Goal: Task Accomplishment & Management: Complete application form

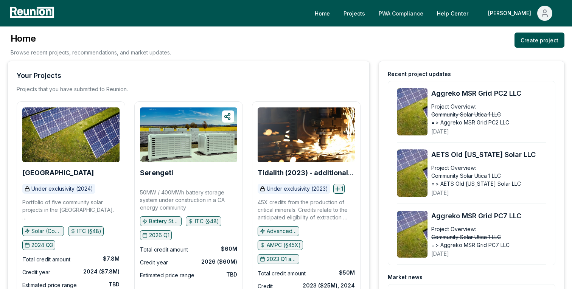
click at [429, 11] on link "PWA Compliance" at bounding box center [401, 13] width 57 height 15
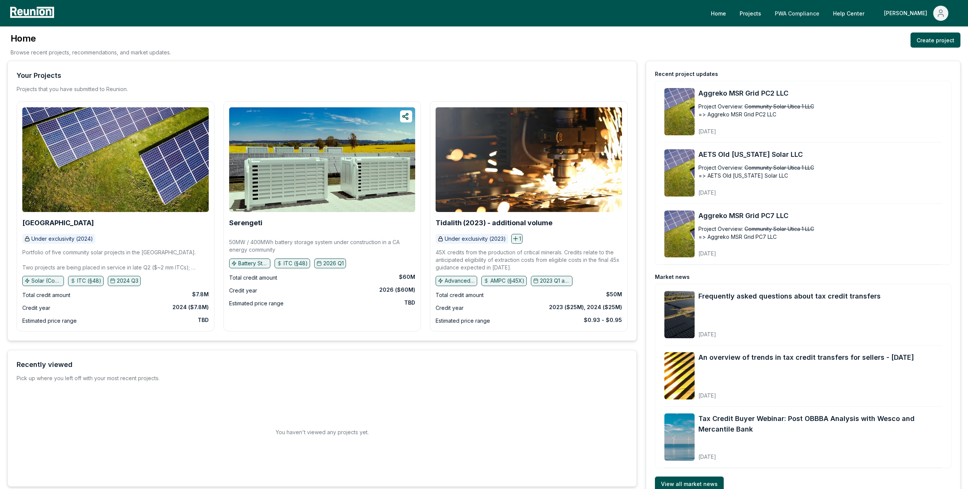
click at [823, 14] on link "PWA Compliance" at bounding box center [797, 13] width 57 height 15
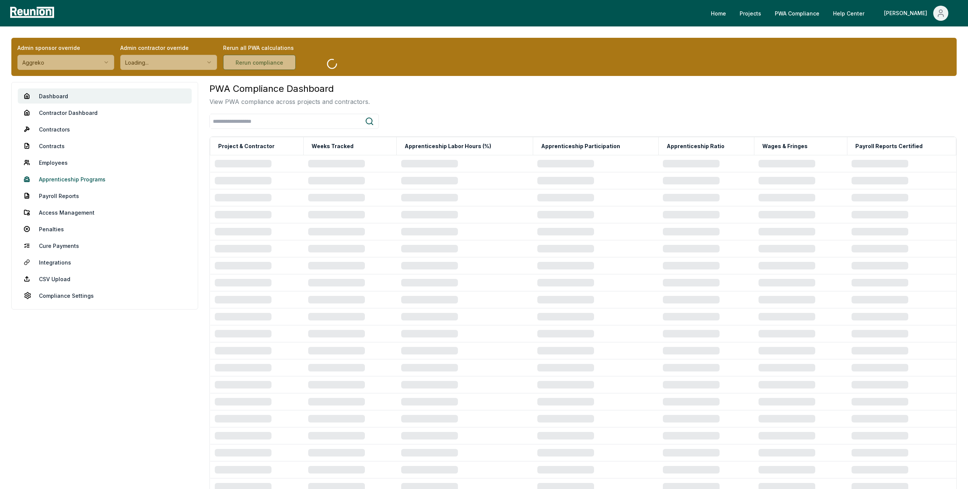
click at [79, 179] on link "Apprenticeship Programs" at bounding box center [105, 179] width 174 height 15
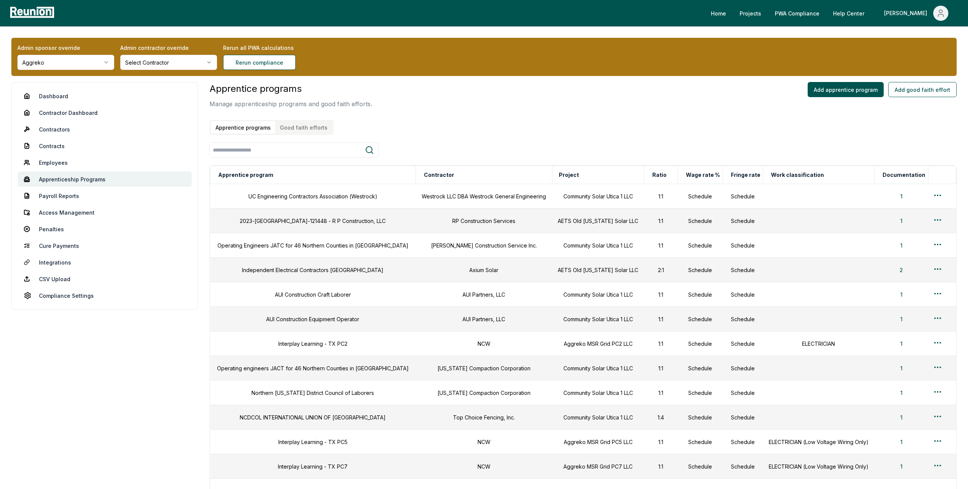
click at [290, 132] on button "Good faith efforts" at bounding box center [303, 127] width 57 height 12
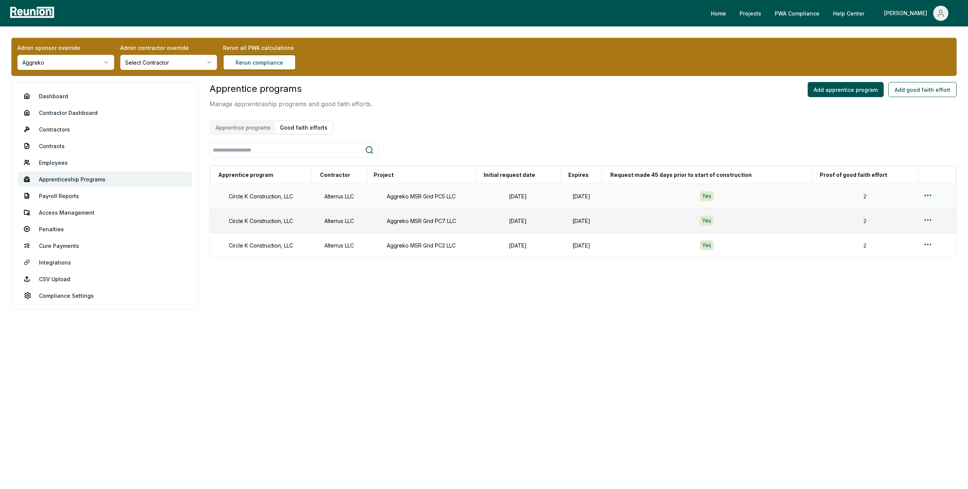
click at [929, 195] on html "Please visit us on your desktop We're working on making our marketplace mobile-…" at bounding box center [484, 244] width 968 height 489
click at [900, 229] on div "Edit" at bounding box center [926, 225] width 72 height 12
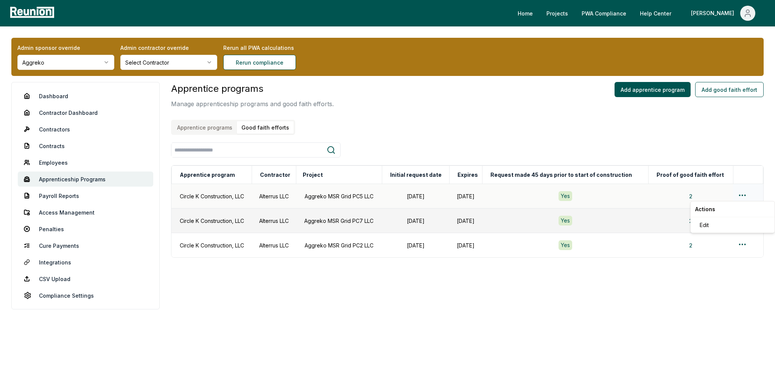
click at [742, 195] on html "Please visit us on your desktop We're working on making our marketplace mobile-…" at bounding box center [387, 195] width 775 height 391
click at [708, 229] on div "Edit" at bounding box center [732, 225] width 72 height 12
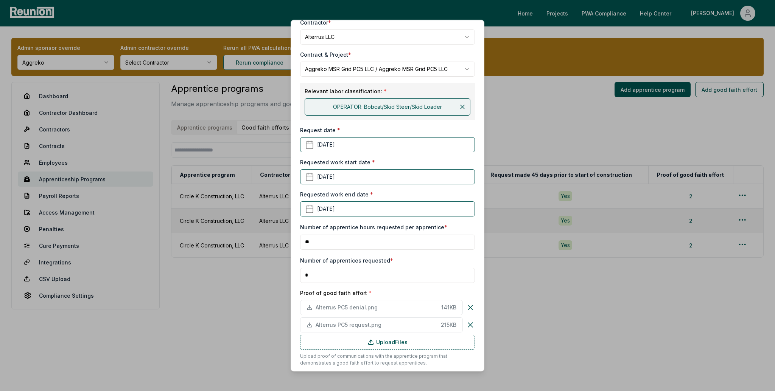
scroll to position [160, 0]
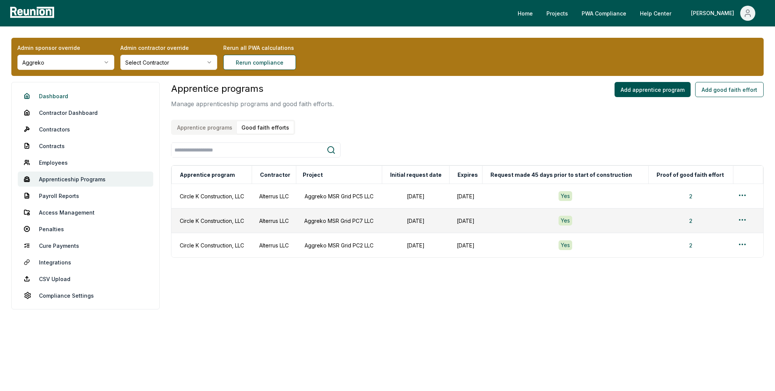
click at [67, 96] on link "Dashboard" at bounding box center [85, 95] width 135 height 15
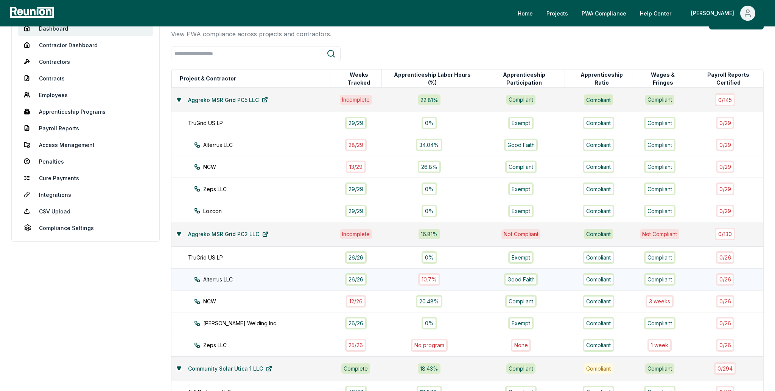
scroll to position [68, 0]
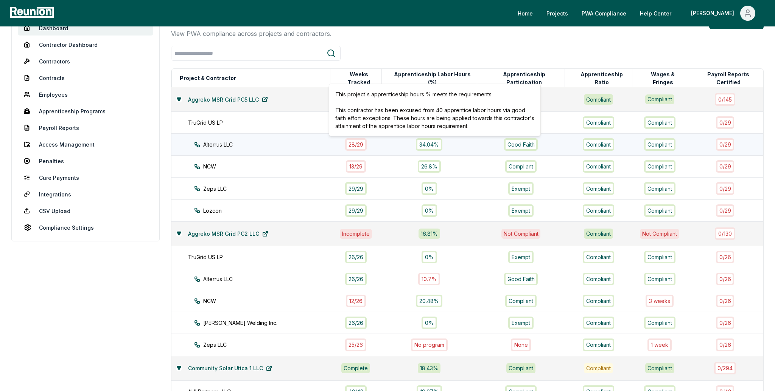
drag, startPoint x: 432, startPoint y: 108, endPoint x: 473, endPoint y: 127, distance: 45.0
click at [473, 127] on p "This contractor has been excused from 40 apprentice labor hours via good faith …" at bounding box center [434, 118] width 199 height 24
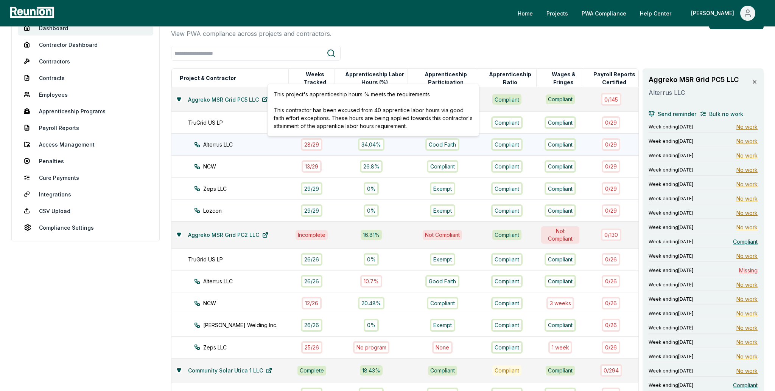
click at [395, 149] on div "34.04%" at bounding box center [371, 144] width 64 height 12
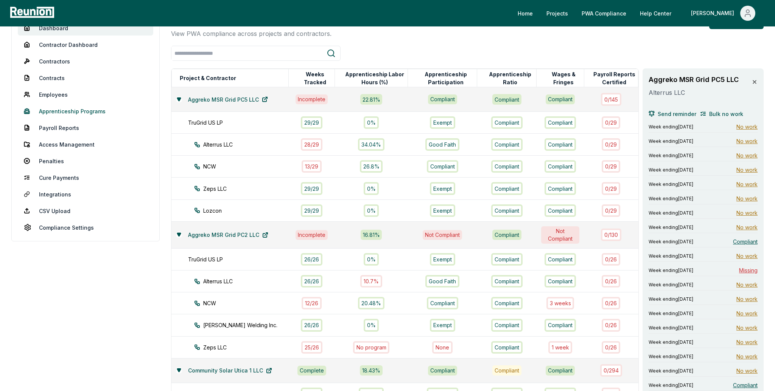
click at [71, 114] on link "Apprenticeship Programs" at bounding box center [85, 111] width 135 height 15
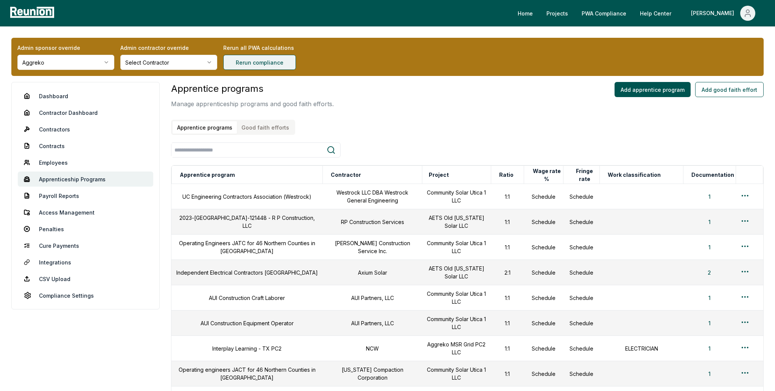
click at [266, 64] on div "Admin sponsor override Aggreko Admin contractor override Select Contractor Reru…" at bounding box center [387, 356] width 775 height 660
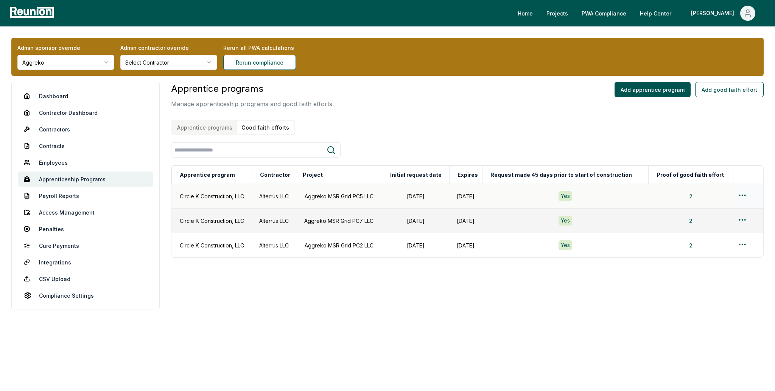
click at [743, 194] on html "Please visit us on your desktop We're working on making our marketplace mobile-…" at bounding box center [387, 195] width 775 height 391
click at [706, 226] on div "Edit" at bounding box center [732, 225] width 72 height 12
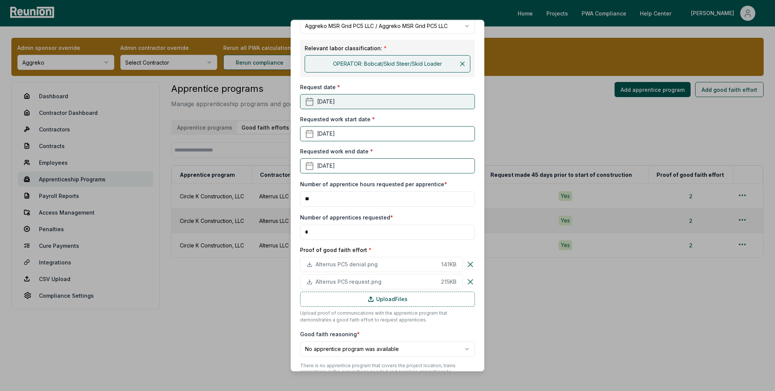
scroll to position [110, 0]
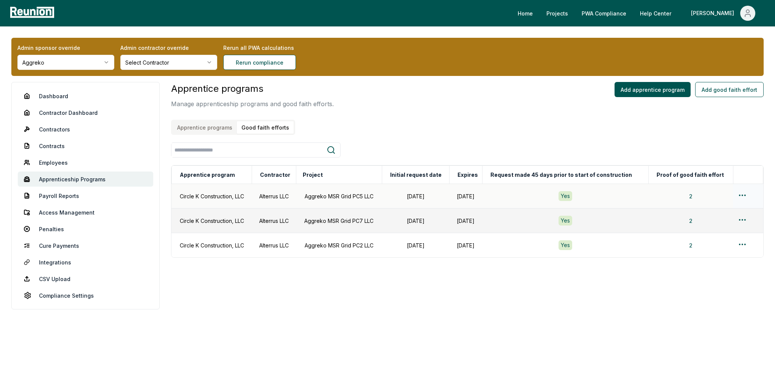
click at [742, 192] on html "Please visit us on your desktop We're working on making our marketplace mobile-…" at bounding box center [387, 195] width 775 height 391
click at [709, 224] on div "Edit" at bounding box center [732, 225] width 72 height 12
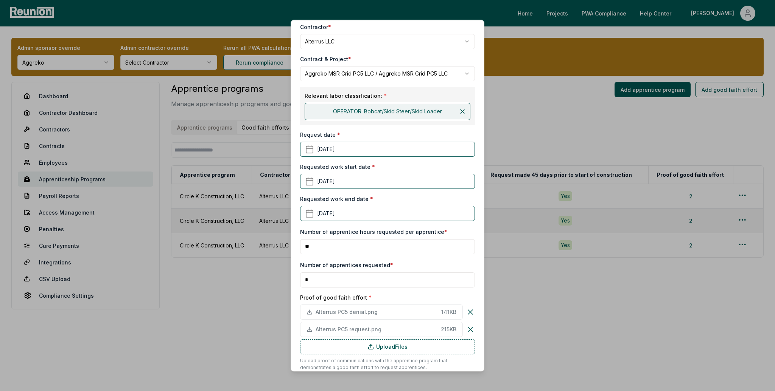
scroll to position [64, 0]
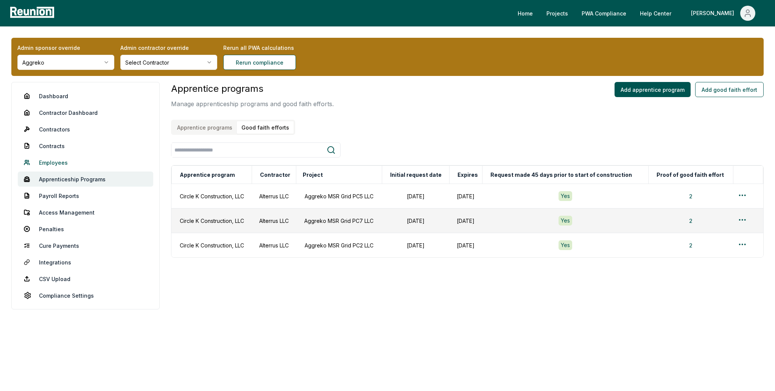
click at [51, 161] on link "Employees" at bounding box center [85, 162] width 135 height 15
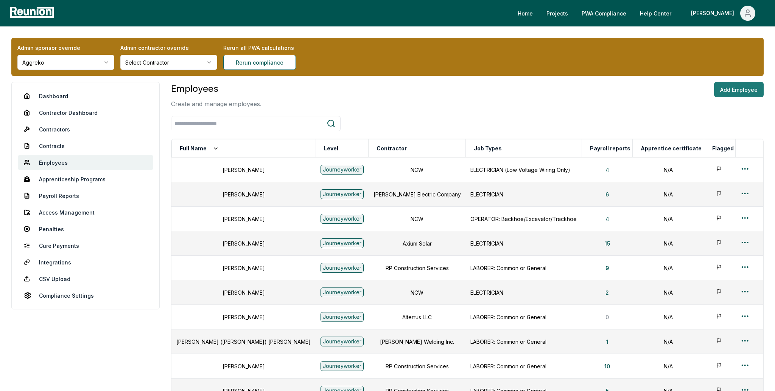
click at [731, 90] on button "Add Employee" at bounding box center [739, 89] width 50 height 15
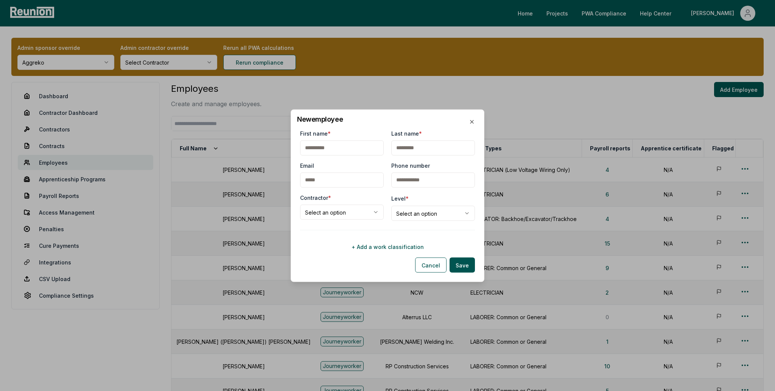
click at [407, 247] on button "+ Add a work classification" at bounding box center [387, 246] width 175 height 15
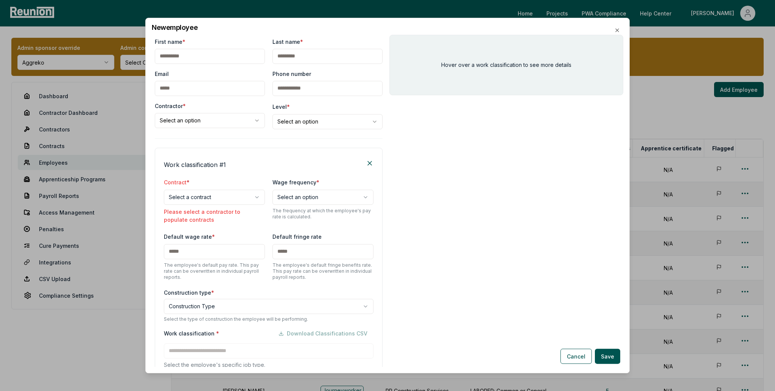
scroll to position [53, 0]
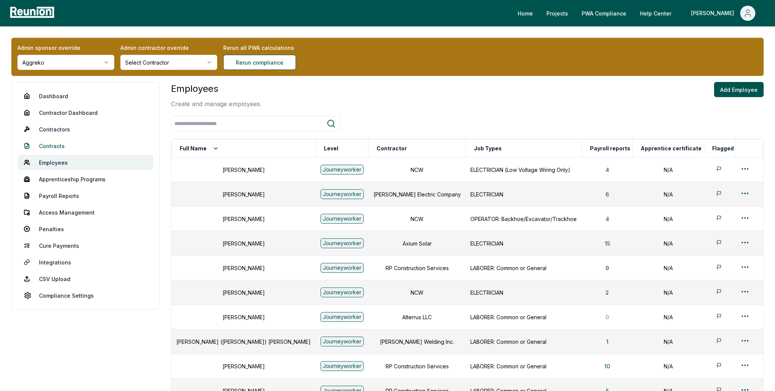
click at [58, 148] on link "Contracts" at bounding box center [85, 145] width 135 height 15
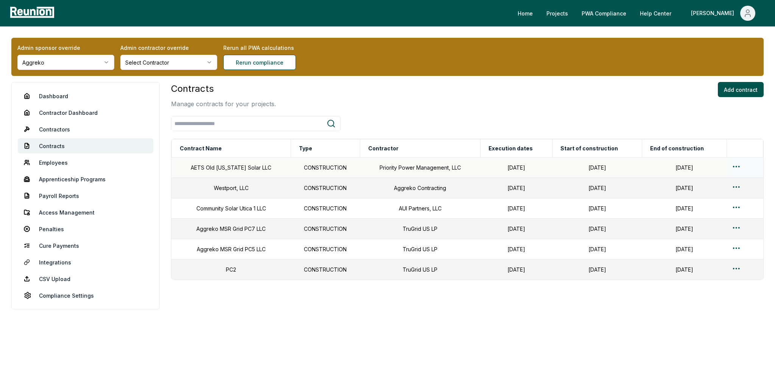
click at [736, 165] on html "Please visit us on your desktop We're working on making our marketplace mobile-…" at bounding box center [387, 195] width 775 height 391
click at [704, 197] on div "Edit" at bounding box center [732, 197] width 72 height 12
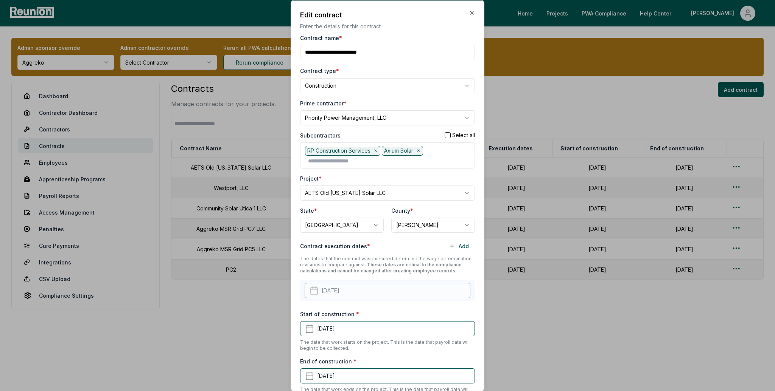
click at [362, 177] on div "Project *" at bounding box center [387, 178] width 175 height 8
